Goal: Task Accomplishment & Management: Manage account settings

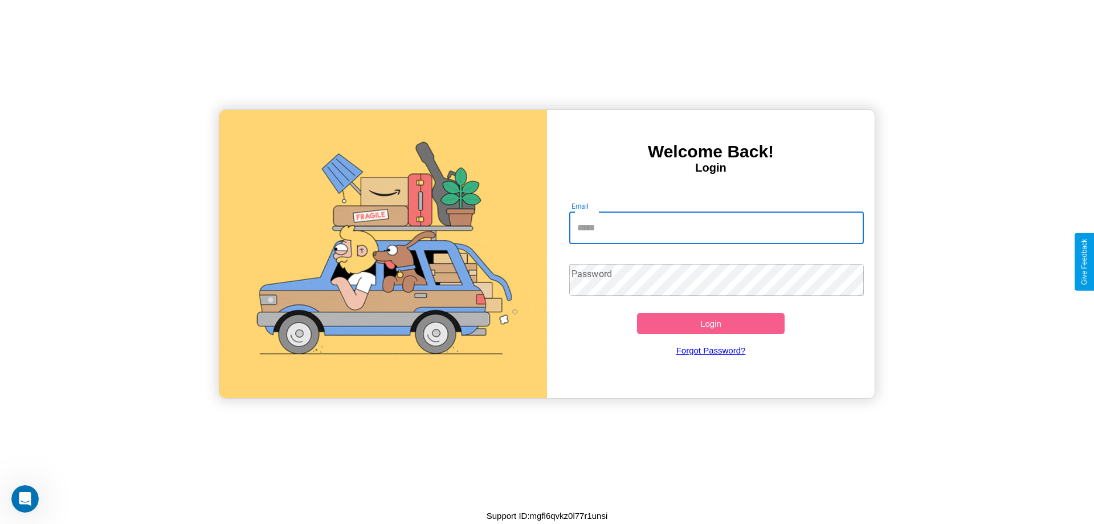
click at [716, 227] on input "Email" at bounding box center [716, 228] width 295 height 32
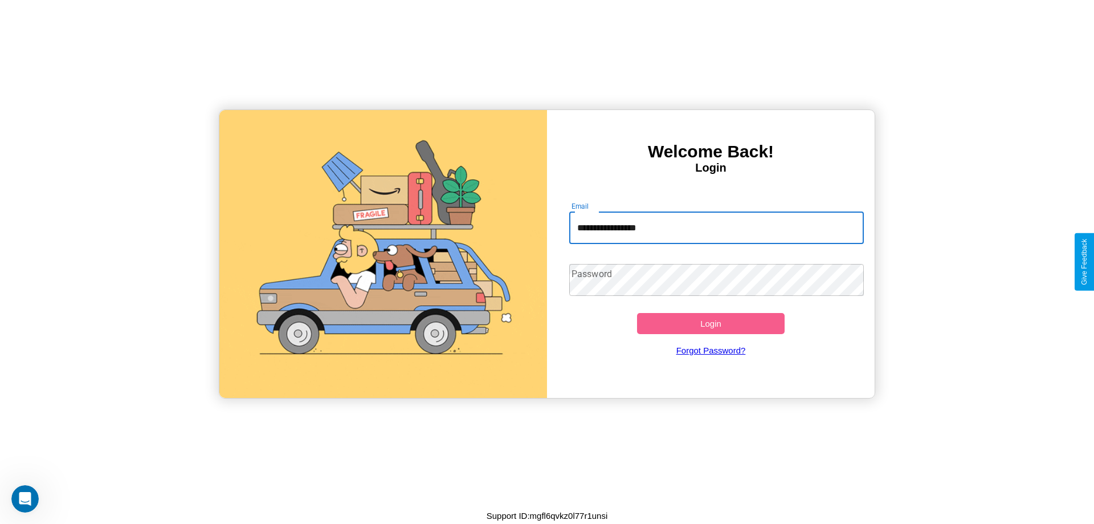
type input "**********"
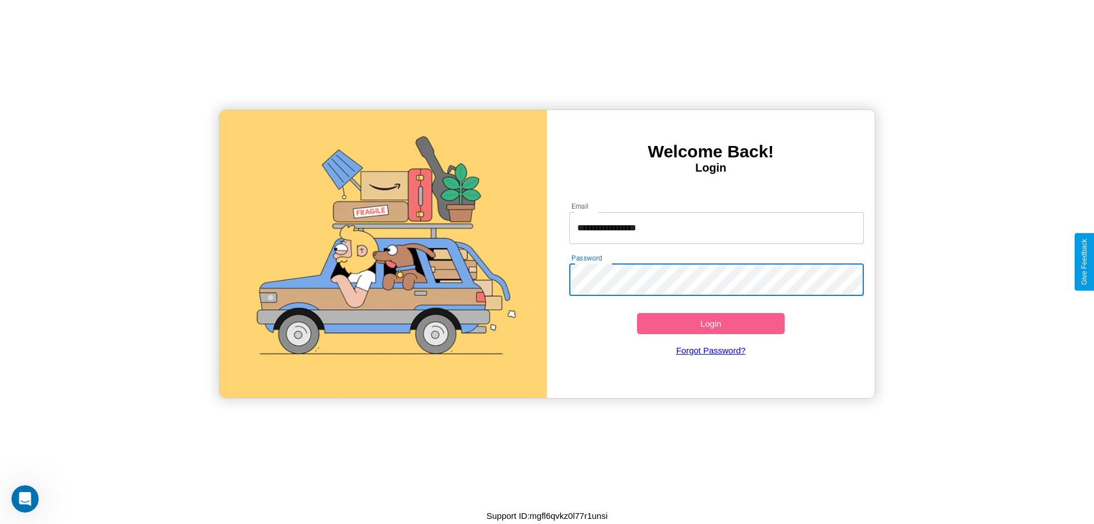
click at [710, 323] on button "Login" at bounding box center [711, 323] width 148 height 21
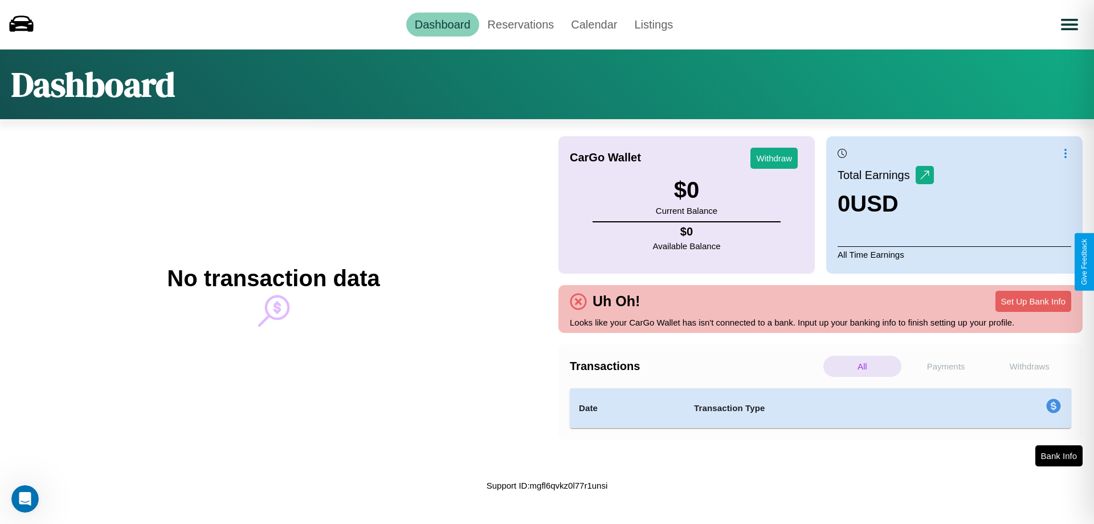
click at [1029, 366] on p "Withdraws" at bounding box center [1029, 365] width 78 height 21
click at [946, 366] on p "Payments" at bounding box center [946, 365] width 78 height 21
click at [1029, 366] on p "Withdraws" at bounding box center [1029, 365] width 78 height 21
click at [520, 24] on link "Reservations" at bounding box center [521, 25] width 84 height 24
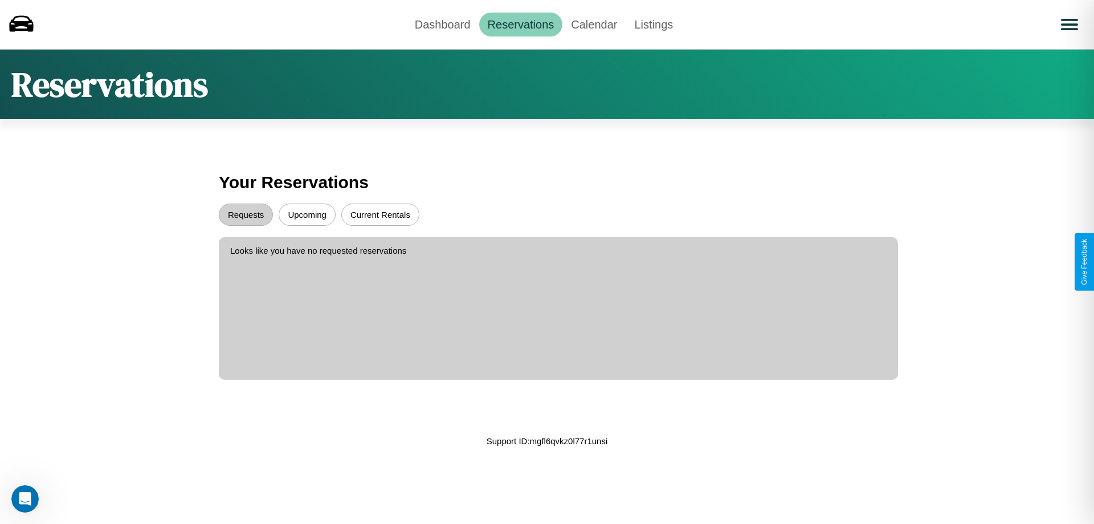
click at [307, 214] on button "Upcoming" at bounding box center [307, 214] width 57 height 22
click at [246, 214] on button "Requests" at bounding box center [246, 214] width 54 height 22
